Goal: Transaction & Acquisition: Purchase product/service

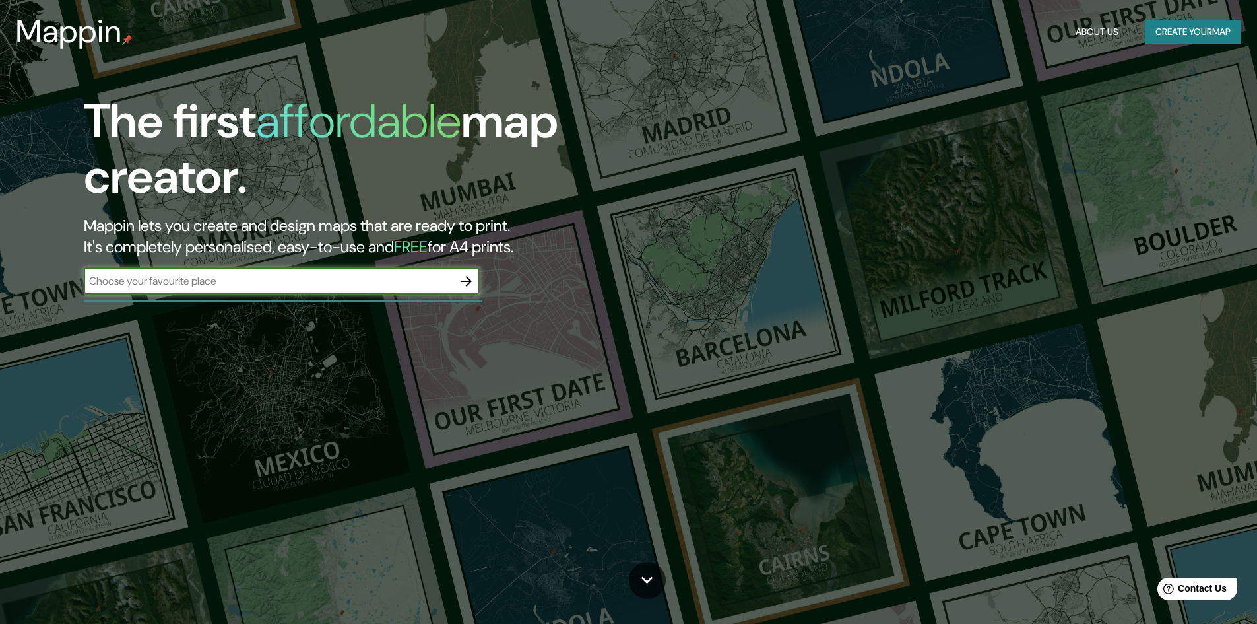
click at [469, 290] on button "button" at bounding box center [466, 281] width 26 height 26
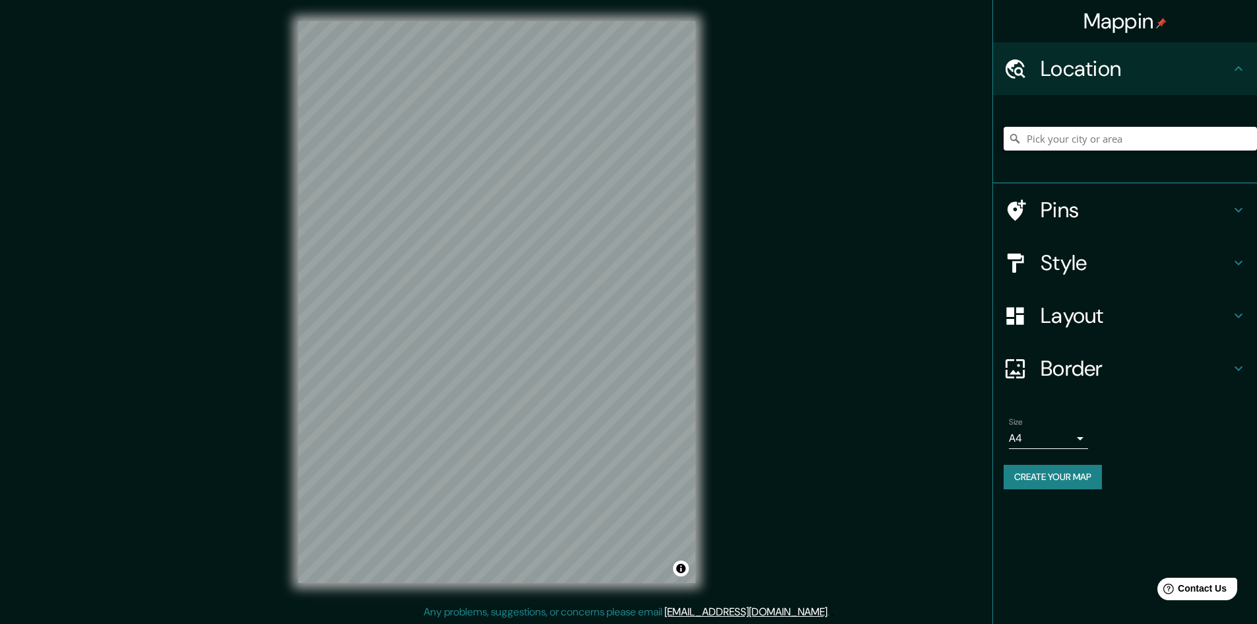
click at [1109, 142] on input "Pick your city or area" at bounding box center [1130, 139] width 253 height 24
type input "[GEOGRAPHIC_DATA], [GEOGRAPHIC_DATA], [GEOGRAPHIC_DATA]"
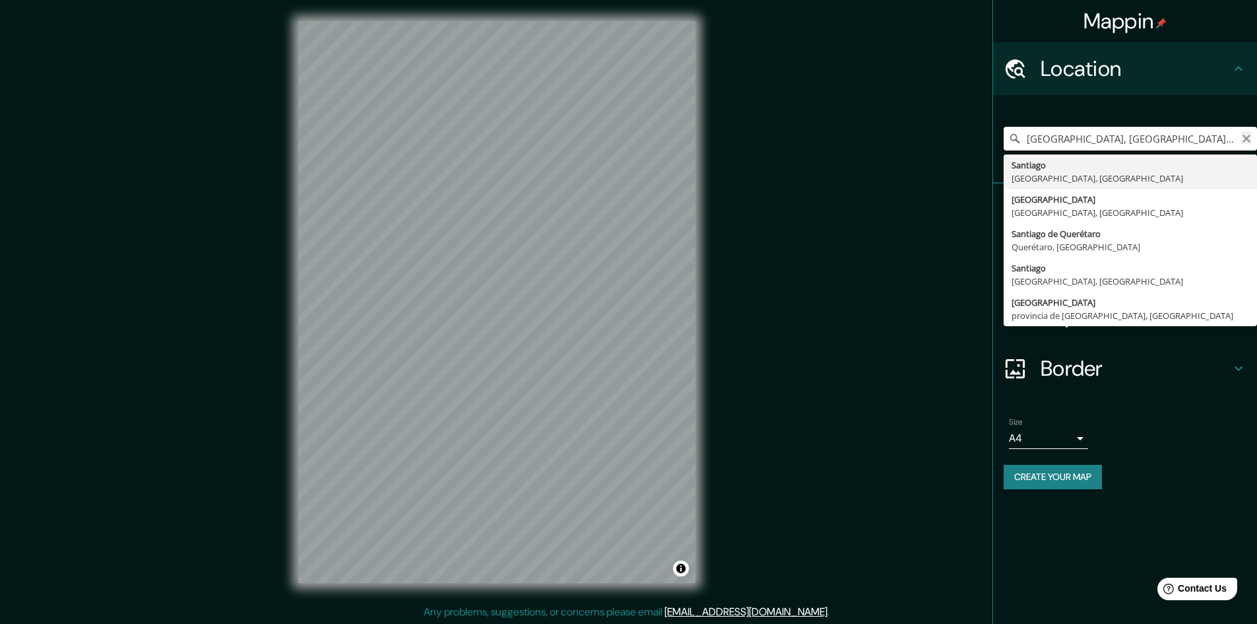
click at [1242, 141] on div "[GEOGRAPHIC_DATA], [GEOGRAPHIC_DATA], [GEOGRAPHIC_DATA] [GEOGRAPHIC_DATA] [GEOG…" at bounding box center [1130, 139] width 253 height 24
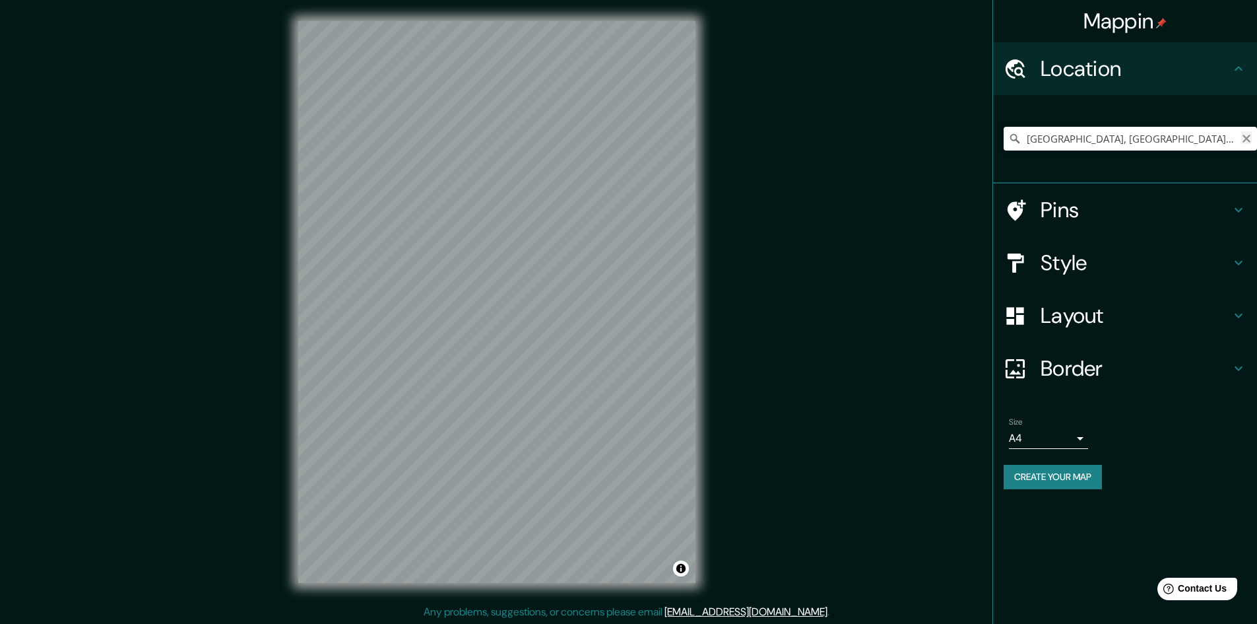
click at [1245, 141] on icon "Clear" at bounding box center [1247, 139] width 8 height 8
type input "[GEOGRAPHIC_DATA][PERSON_NAME] - [GEOGRAPHIC_DATA], [GEOGRAPHIC_DATA]"
click at [1248, 142] on icon "Clear" at bounding box center [1246, 138] width 11 height 11
paste input "[STREET_ADDRESS][PERSON_NAME]"
type input "[STREET_ADDRESS][PERSON_NAME]"
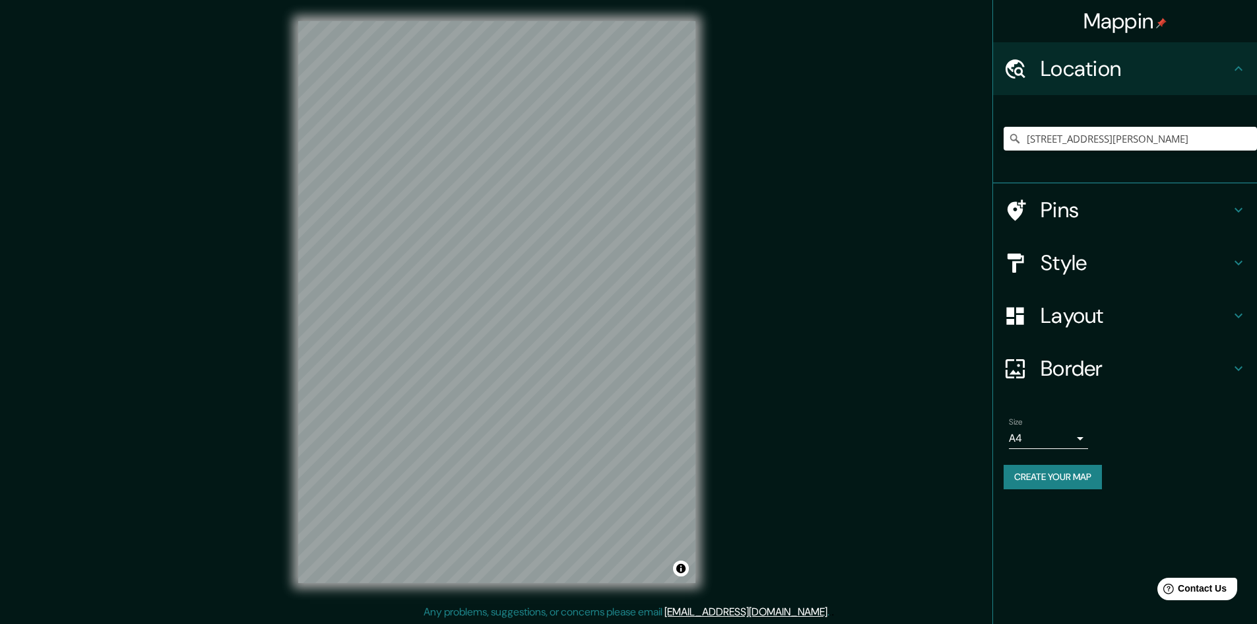
click at [1063, 218] on h4 "Pins" at bounding box center [1136, 210] width 190 height 26
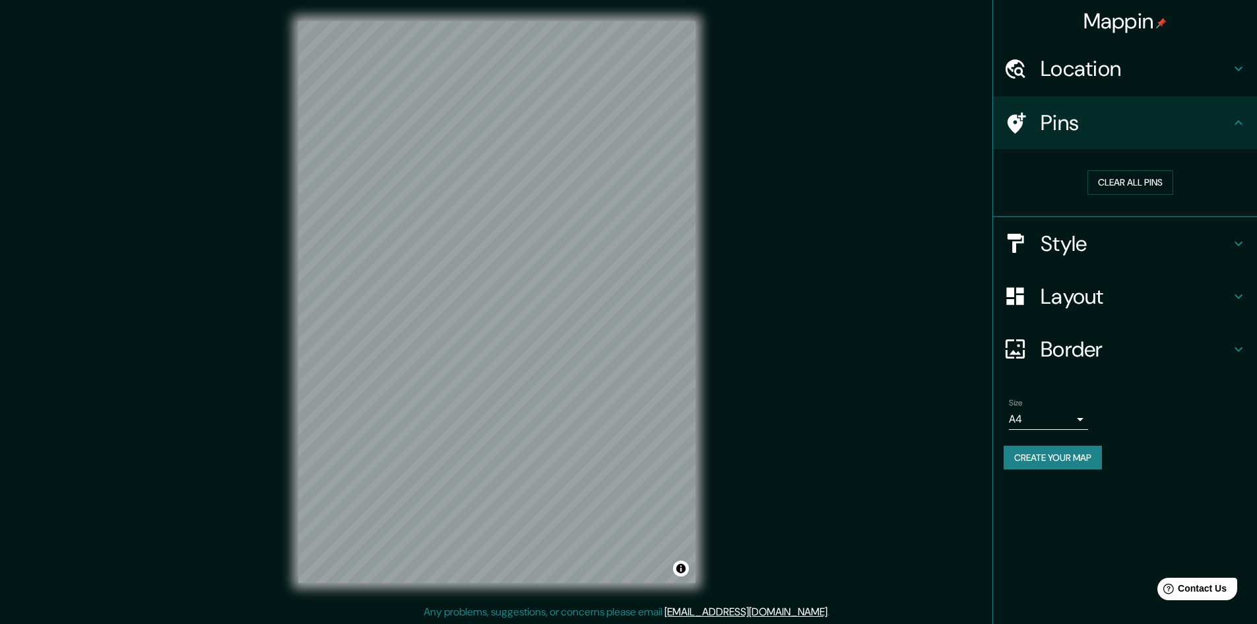
click at [1071, 240] on h4 "Style" at bounding box center [1136, 243] width 190 height 26
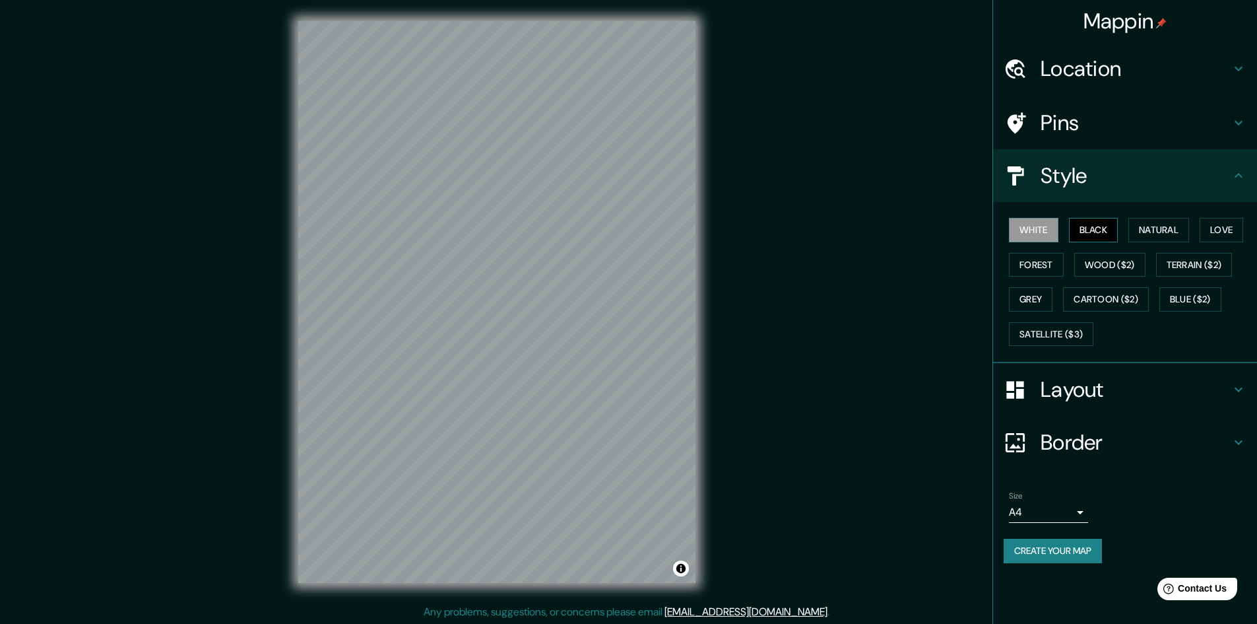
click at [1086, 232] on button "Black" at bounding box center [1094, 230] width 50 height 24
click at [1139, 233] on button "Natural" at bounding box center [1159, 230] width 61 height 24
click at [1219, 229] on button "Love" at bounding box center [1222, 230] width 44 height 24
click at [1042, 263] on button "Forest" at bounding box center [1036, 265] width 55 height 24
click at [1092, 266] on button "Wood ($2)" at bounding box center [1109, 265] width 71 height 24
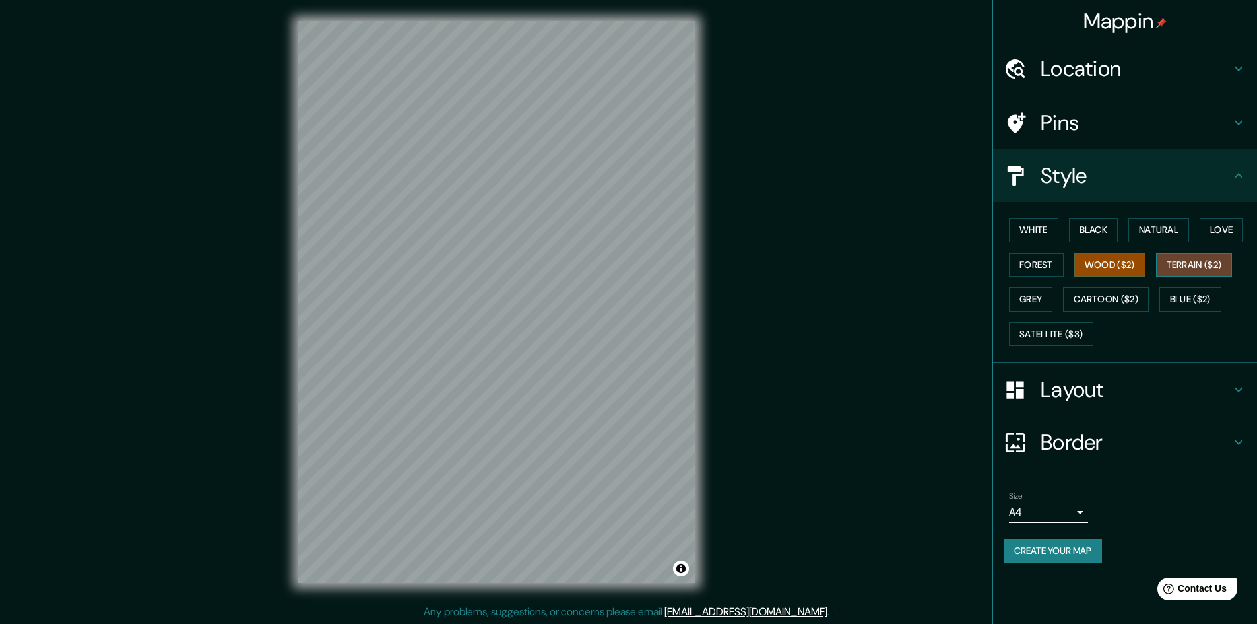
click at [1173, 265] on button "Terrain ($2)" at bounding box center [1194, 265] width 77 height 24
